Goal: Task Accomplishment & Management: Manage account settings

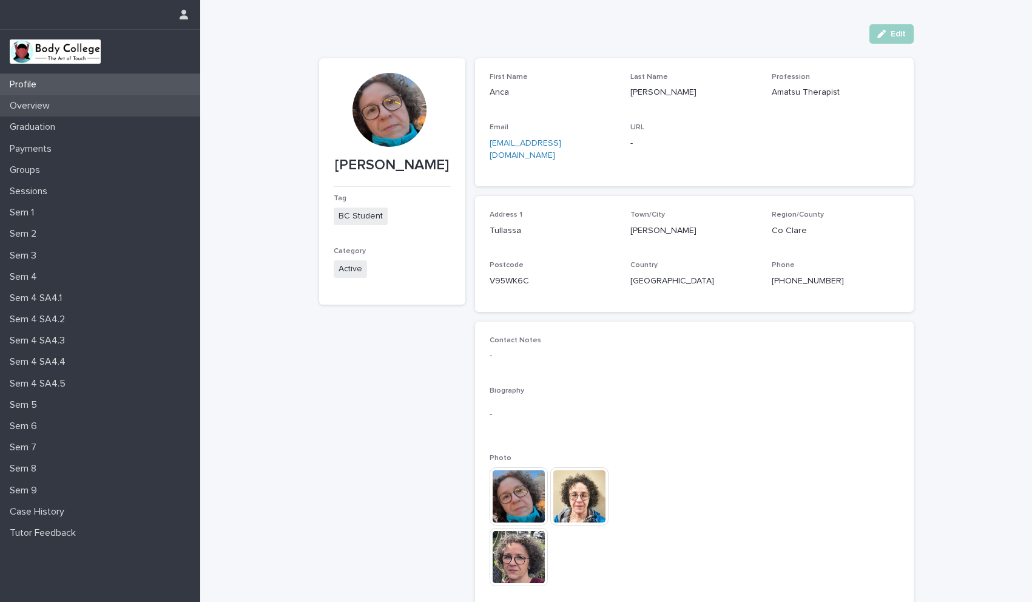
click at [50, 107] on p "Overview" at bounding box center [32, 106] width 55 height 12
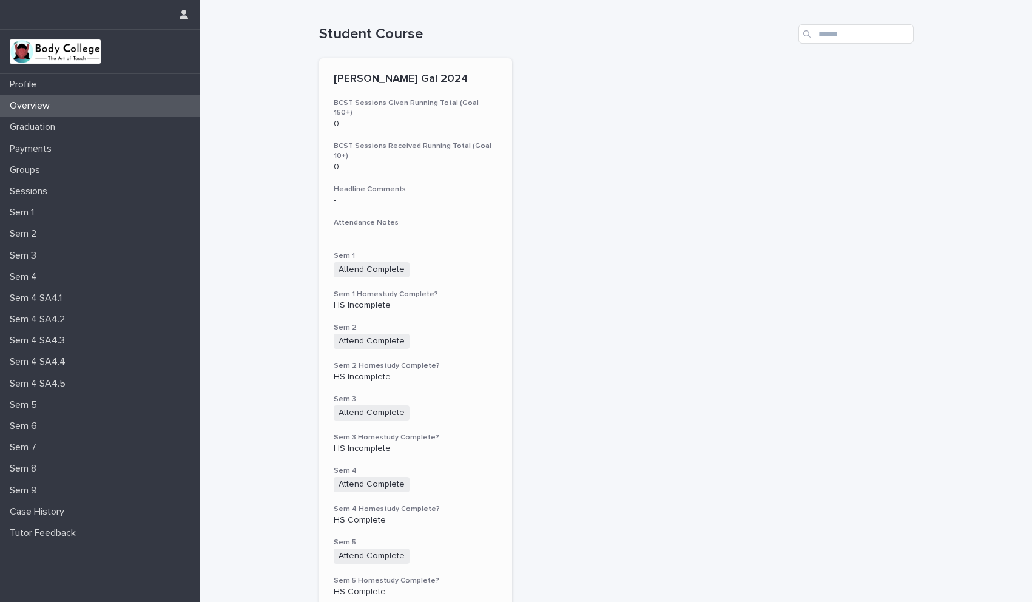
click at [474, 334] on div "Attend Complete + 0" at bounding box center [416, 341] width 164 height 15
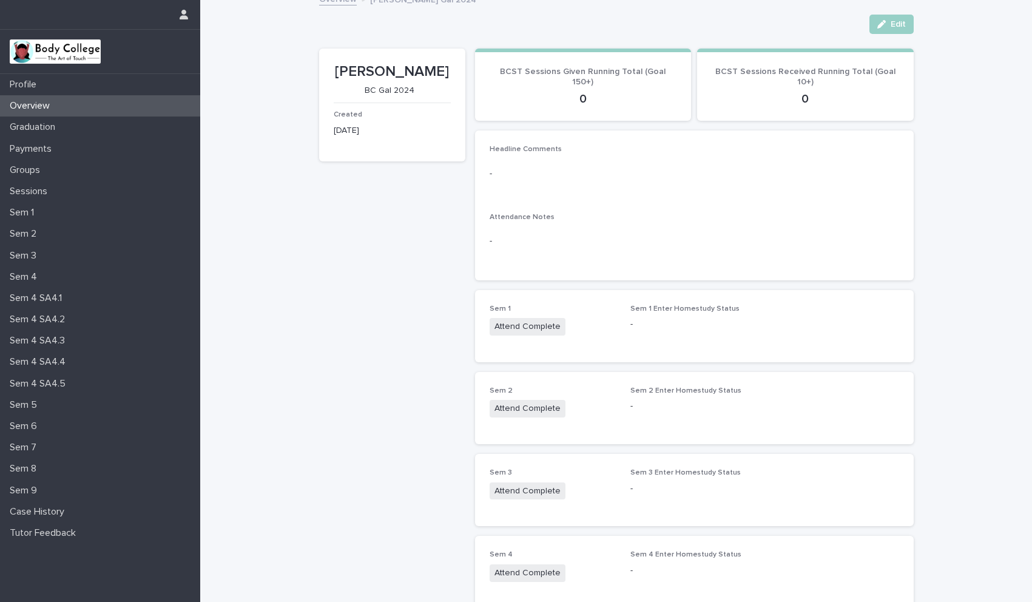
scroll to position [15, 0]
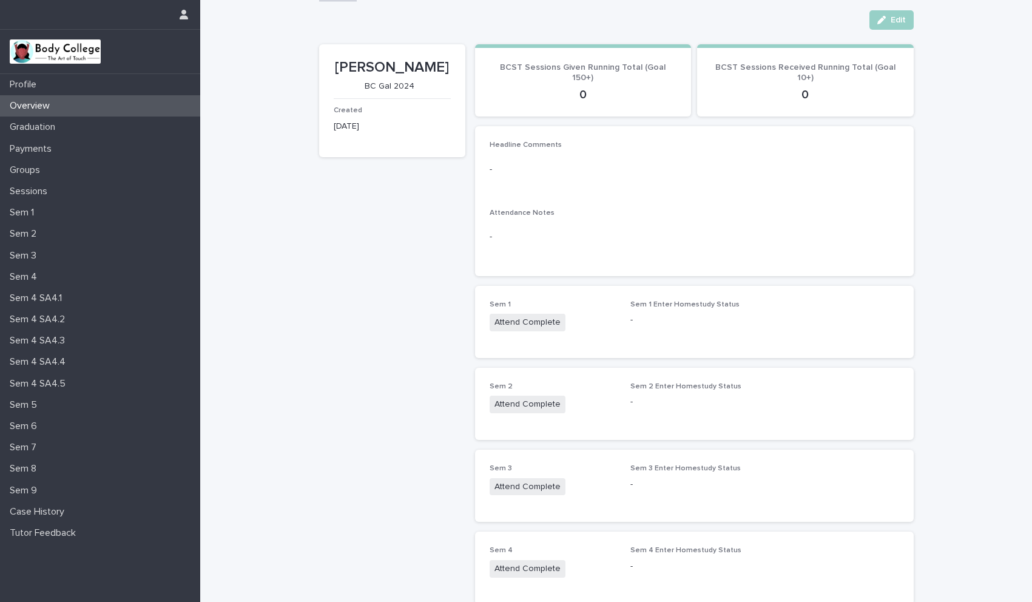
click at [758, 330] on div "Sem 1 Attend Complete Sem 1 Enter Homestudy Status -" at bounding box center [694, 321] width 409 height 43
click at [895, 19] on span "Edit" at bounding box center [898, 20] width 15 height 8
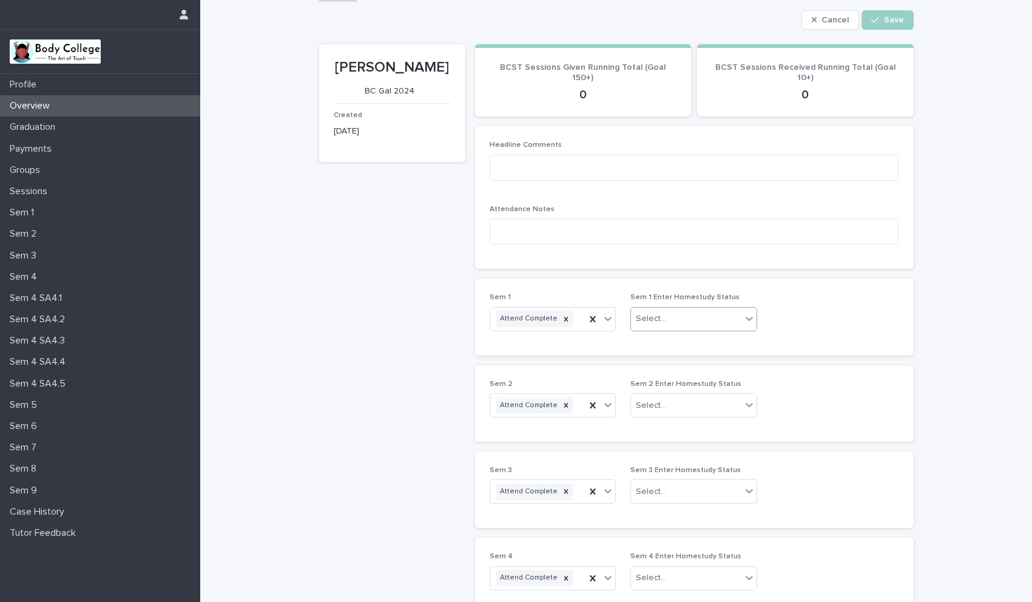
click at [743, 315] on icon at bounding box center [749, 318] width 12 height 12
click at [678, 337] on div "HS Complete" at bounding box center [690, 342] width 126 height 21
click at [671, 402] on div "Select..." at bounding box center [686, 406] width 110 height 20
click at [665, 426] on div "HS Complete" at bounding box center [690, 428] width 126 height 21
click at [649, 494] on div "Select..." at bounding box center [651, 491] width 30 height 13
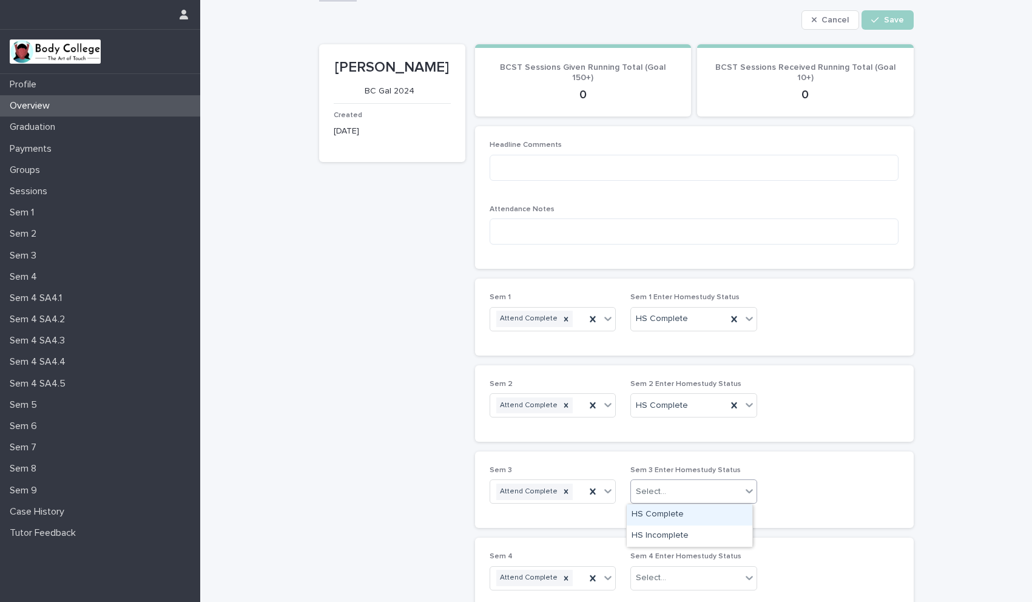
click at [649, 511] on div "HS Complete" at bounding box center [690, 514] width 126 height 21
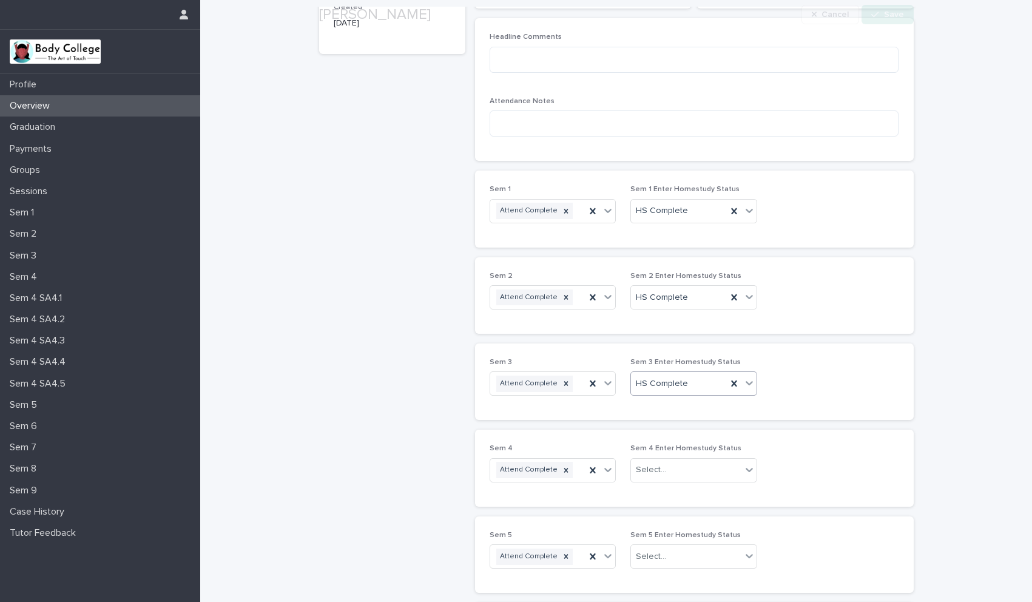
scroll to position [234, 0]
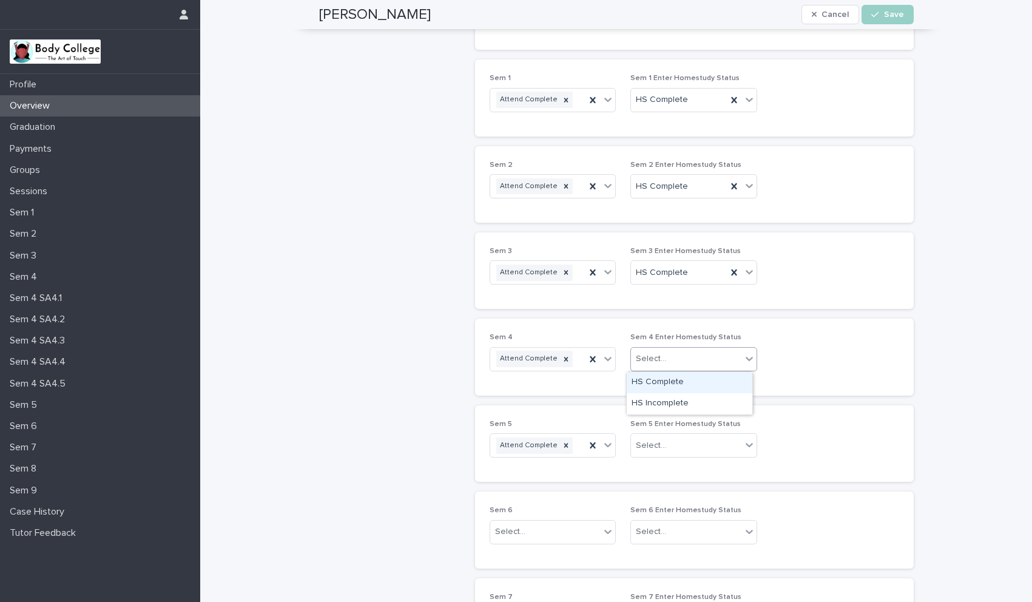
click at [647, 365] on div "Select..." at bounding box center [651, 358] width 30 height 13
click at [647, 382] on div "HS Complete" at bounding box center [690, 382] width 126 height 21
click at [650, 446] on div "Select..." at bounding box center [651, 445] width 30 height 13
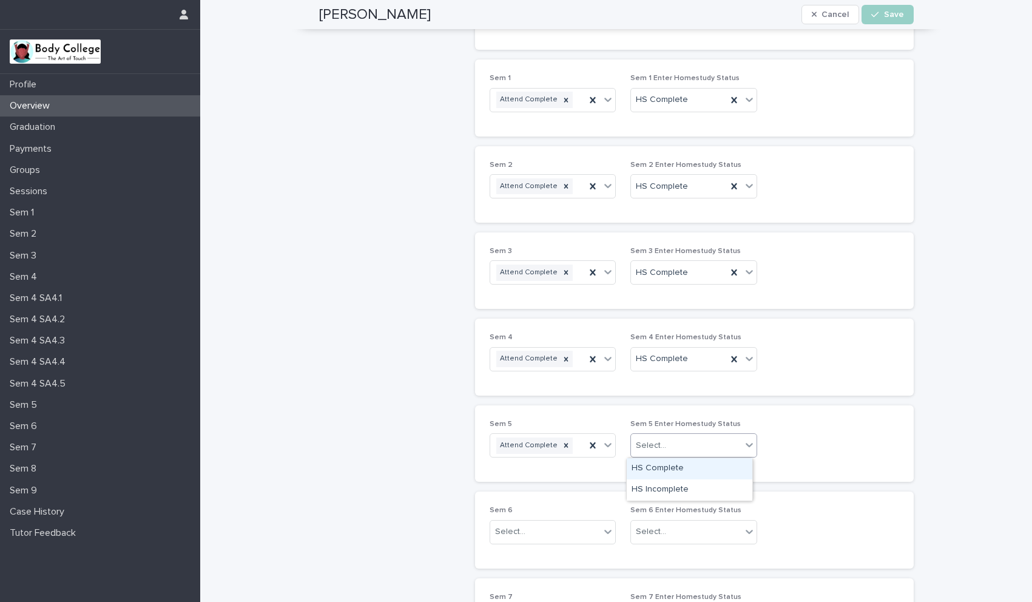
click at [652, 465] on div "HS Complete" at bounding box center [690, 468] width 126 height 21
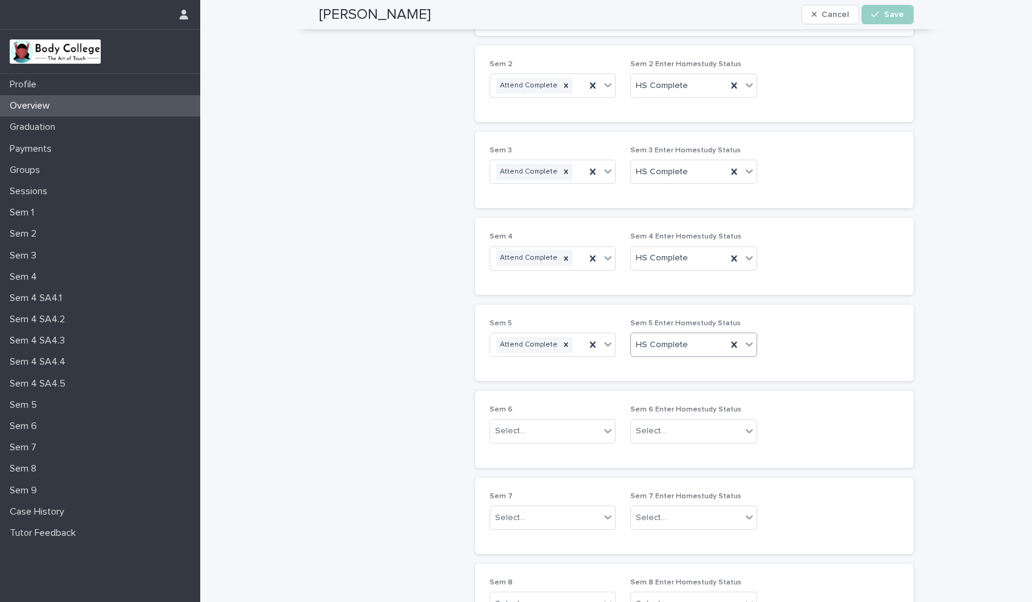
scroll to position [413, 0]
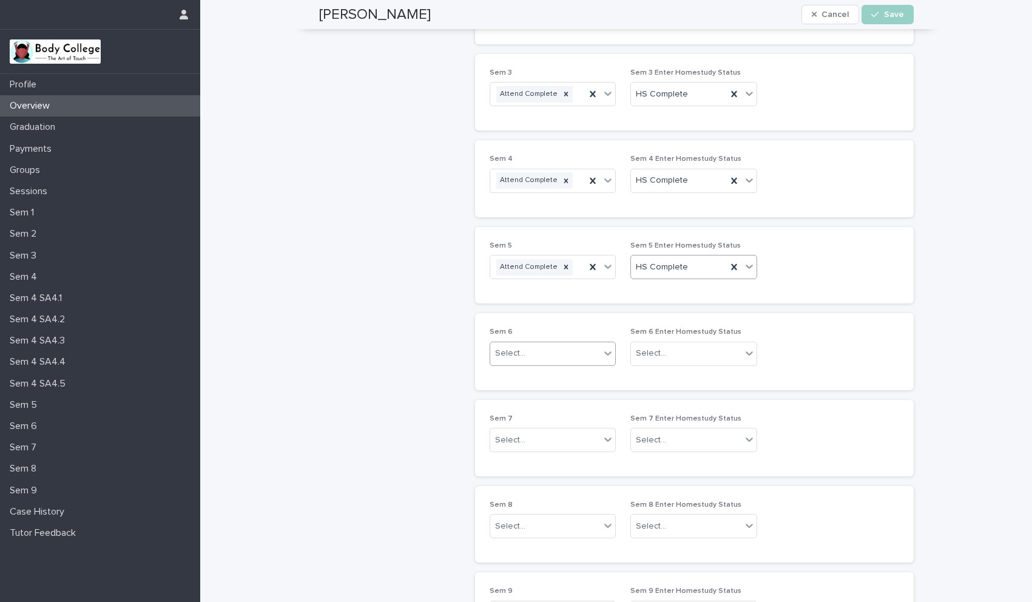
click at [602, 354] on icon at bounding box center [608, 353] width 12 height 12
click at [557, 379] on div "Attend Complete" at bounding box center [548, 376] width 126 height 21
click at [744, 348] on icon at bounding box center [749, 353] width 12 height 12
click at [684, 380] on div "HS Complete" at bounding box center [690, 376] width 126 height 21
click at [562, 436] on div "Select..." at bounding box center [545, 440] width 110 height 20
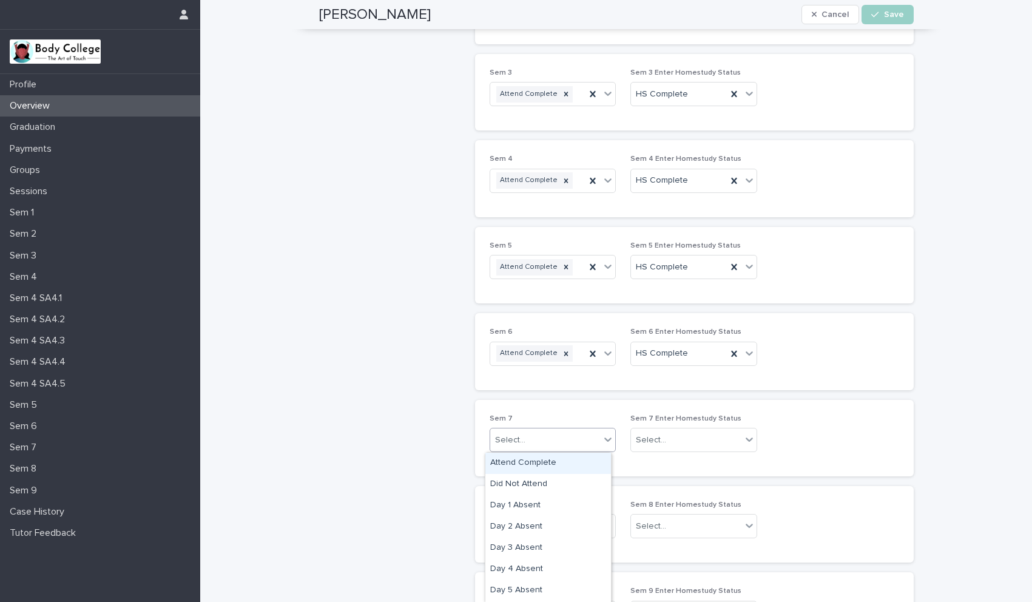
click at [551, 457] on div "Attend Complete" at bounding box center [548, 463] width 126 height 21
click at [645, 437] on div "Select..." at bounding box center [651, 440] width 30 height 13
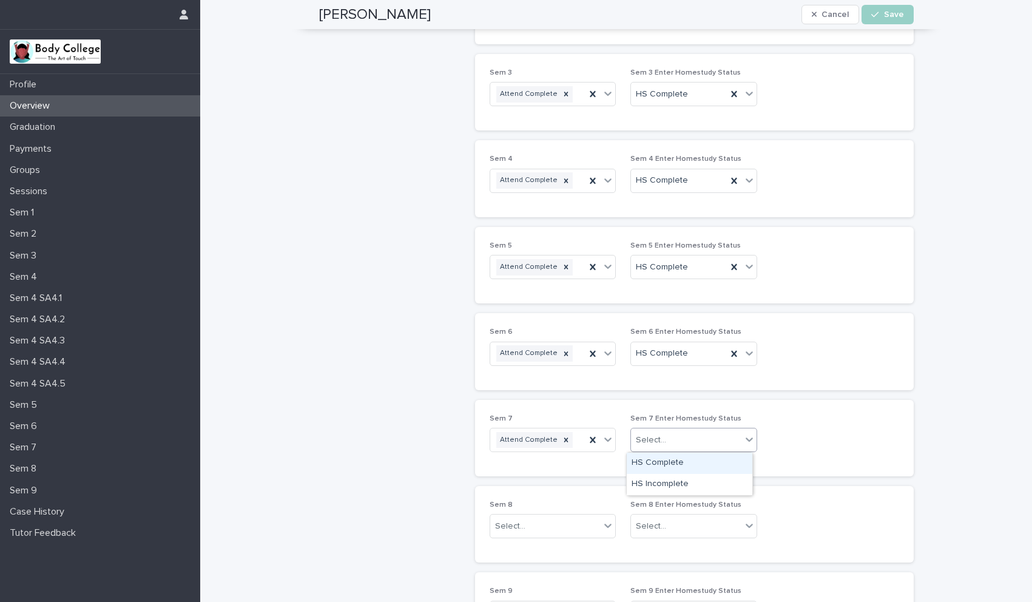
click at [653, 463] on div "HS Complete" at bounding box center [690, 463] width 126 height 21
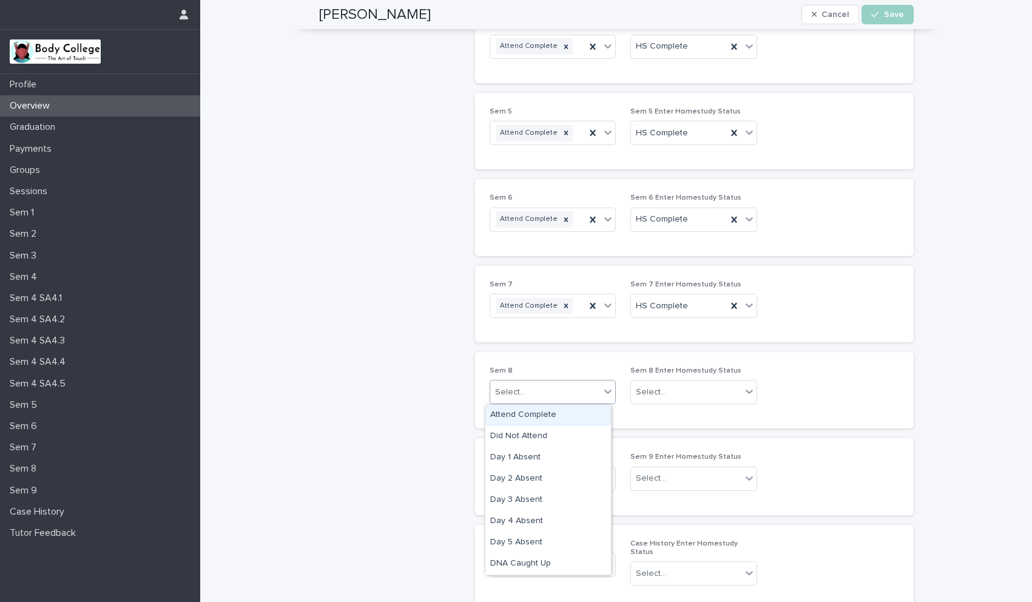
click at [605, 391] on icon at bounding box center [608, 391] width 7 height 4
click at [547, 417] on div "Attend Complete" at bounding box center [548, 415] width 126 height 21
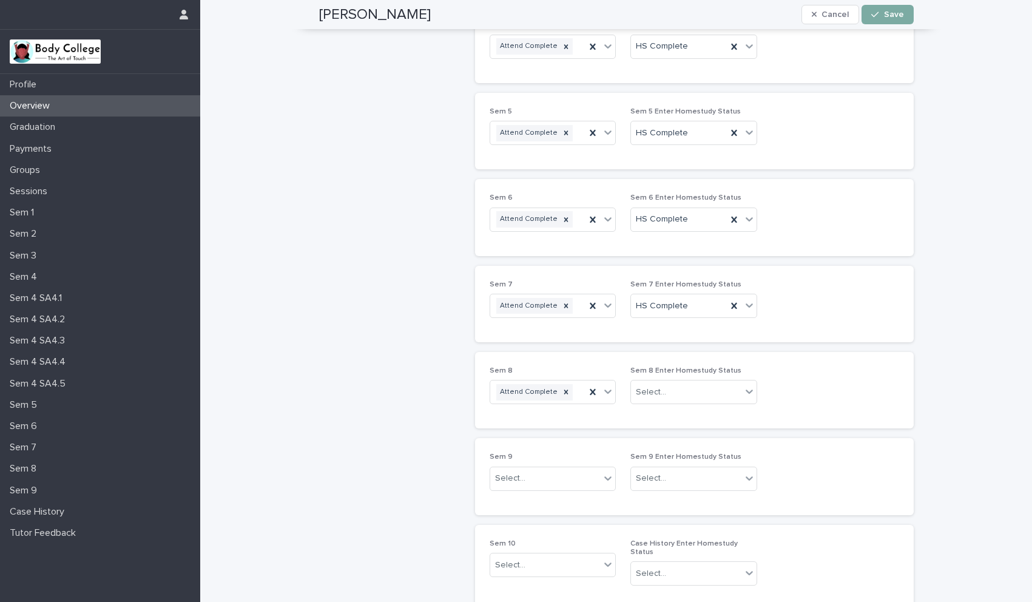
click at [873, 18] on icon "button" at bounding box center [874, 14] width 7 height 8
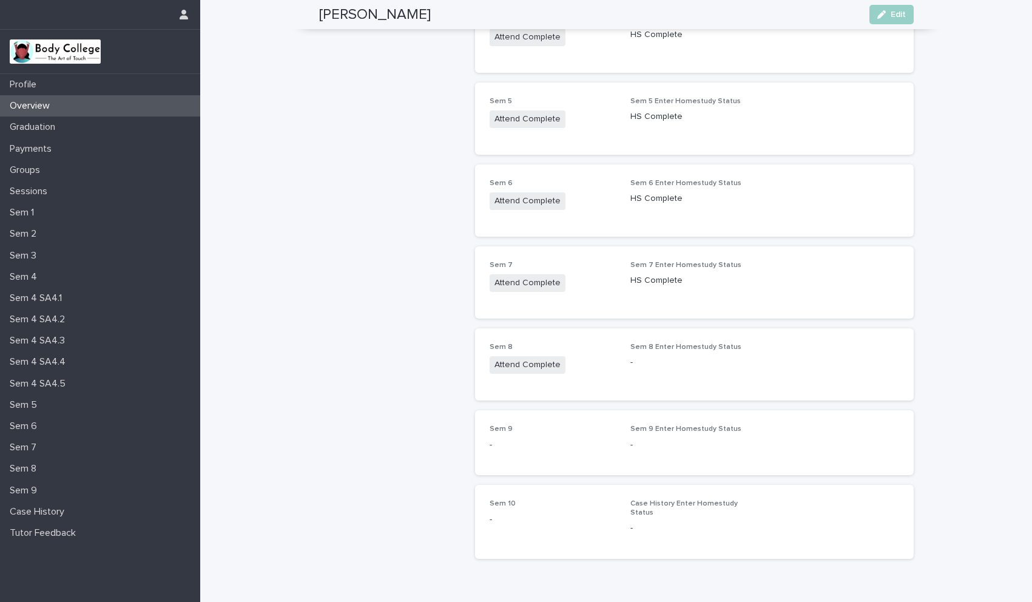
scroll to position [521, 0]
